Goal: Task Accomplishment & Management: Manage account settings

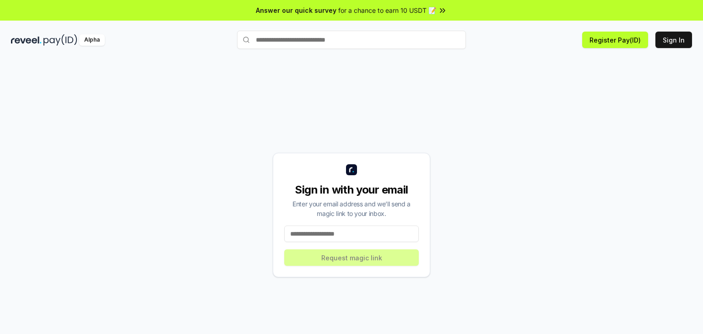
paste input "**********"
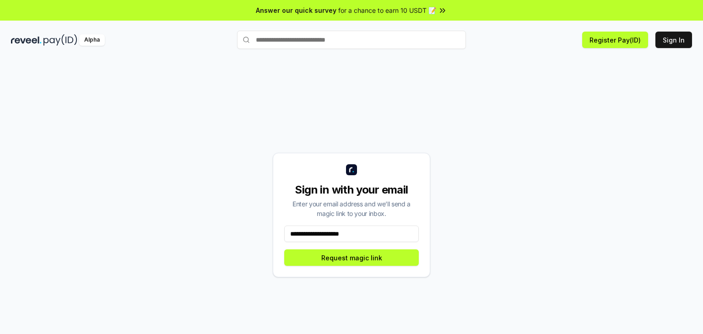
type input "**********"
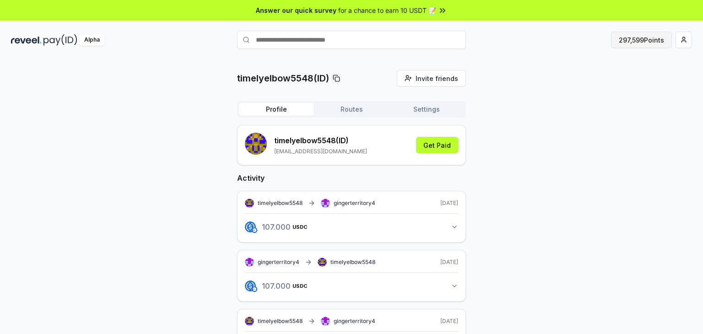
click at [622, 36] on button "297,599 Points" at bounding box center [641, 40] width 61 height 16
